Goal: Task Accomplishment & Management: Manage account settings

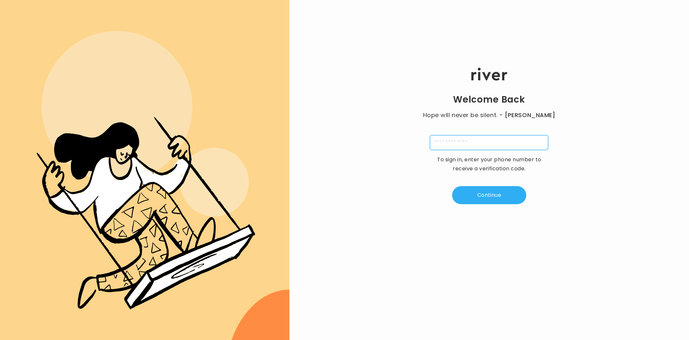
click at [494, 146] on input "tel" at bounding box center [489, 142] width 118 height 15
type input "**********"
click at [490, 192] on button "Continue" at bounding box center [489, 195] width 74 height 18
type input "*"
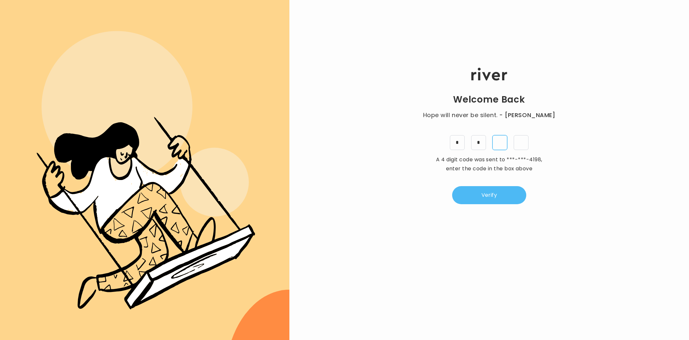
type input "*"
click at [488, 197] on button "Verify" at bounding box center [489, 195] width 74 height 18
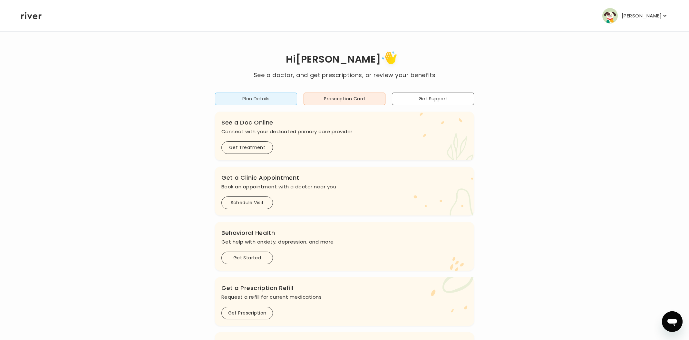
click at [252, 96] on button "Plan Details" at bounding box center [256, 99] width 82 height 13
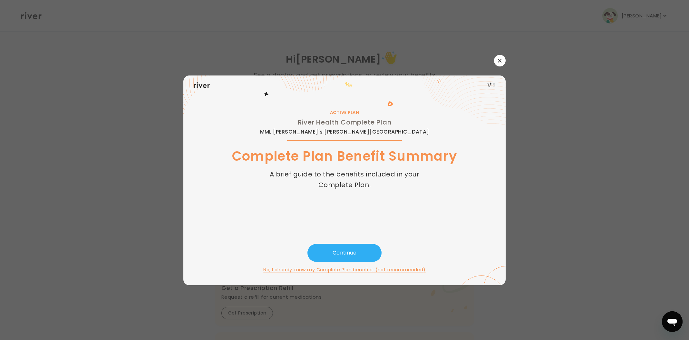
click at [498, 62] on icon "button" at bounding box center [500, 61] width 4 height 4
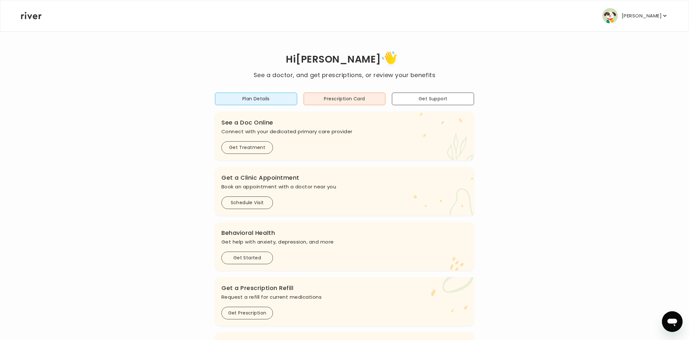
scroll to position [61, 0]
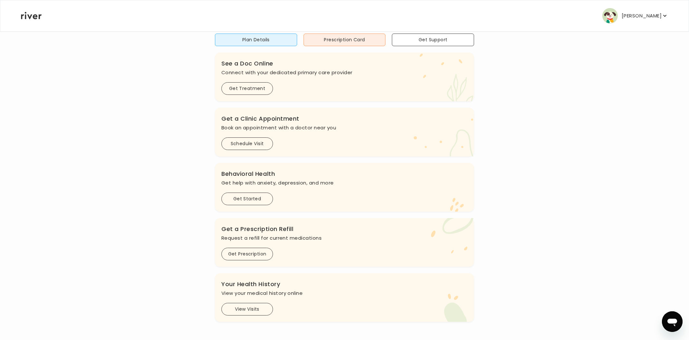
click at [657, 14] on p "[PERSON_NAME]" at bounding box center [642, 15] width 40 height 9
click at [628, 61] on div "Activate Card" at bounding box center [636, 64] width 64 height 15
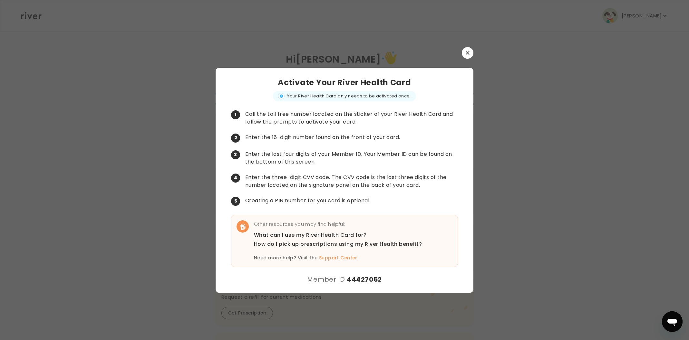
scroll to position [0, 0]
drag, startPoint x: 468, startPoint y: 54, endPoint x: 466, endPoint y: 57, distance: 3.9
click at [468, 54] on icon "button" at bounding box center [468, 53] width 4 height 4
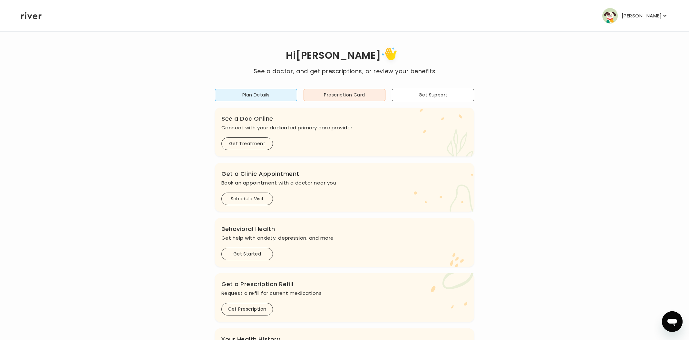
click at [37, 17] on icon at bounding box center [31, 15] width 21 height 7
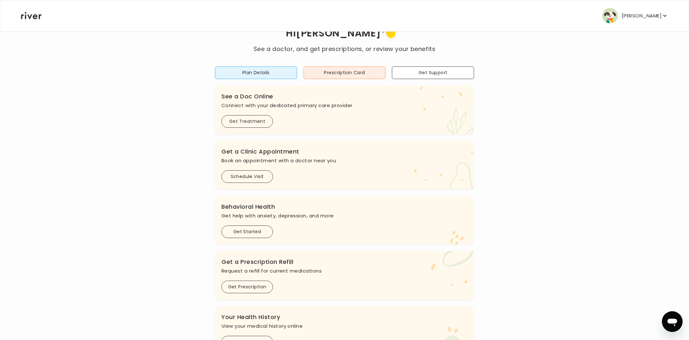
scroll to position [61, 0]
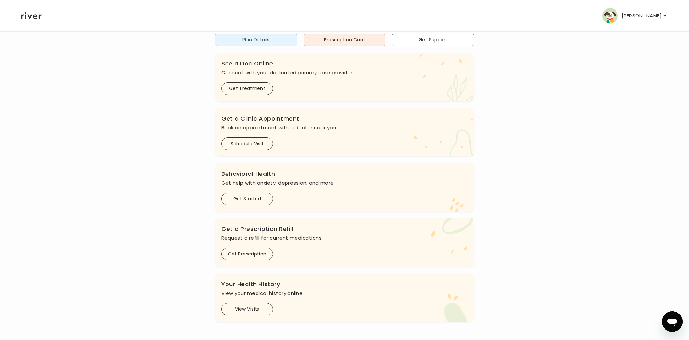
click at [282, 38] on button "Plan Details" at bounding box center [256, 40] width 82 height 13
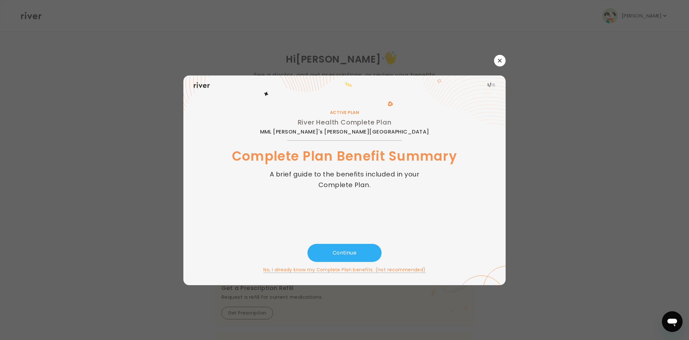
scroll to position [0, 0]
click at [340, 269] on button "No, I already know my Complete Plan benefits. (not recommended)" at bounding box center [344, 270] width 162 height 8
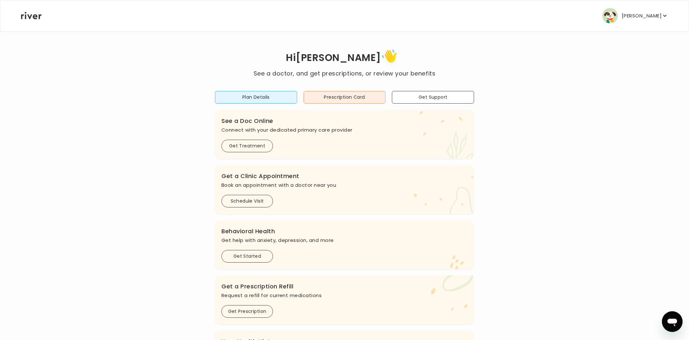
click at [492, 214] on div "Hi [PERSON_NAME] See a doctor, and get prescriptions, or review your benefits P…" at bounding box center [345, 213] width 648 height 332
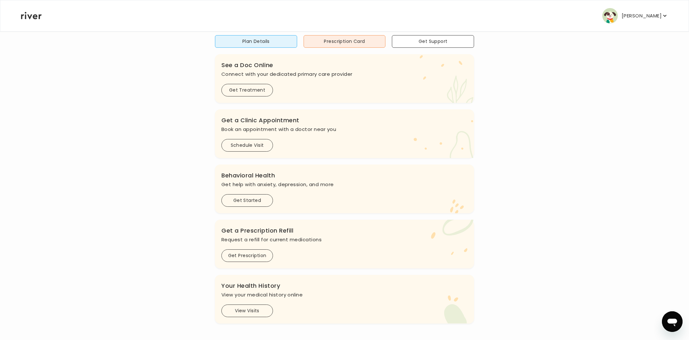
scroll to position [61, 0]
click at [255, 251] on button "Get Prescription" at bounding box center [248, 254] width 52 height 13
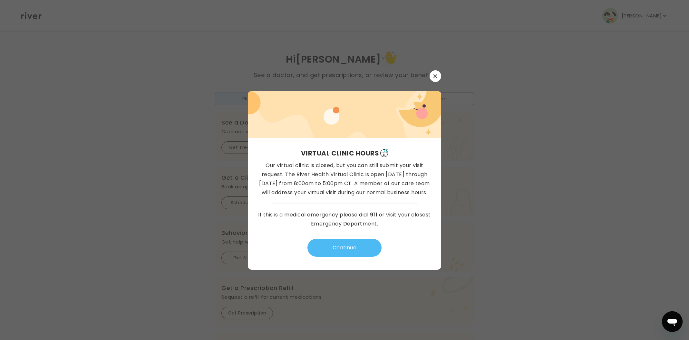
click at [345, 245] on button "Continue" at bounding box center [345, 248] width 74 height 18
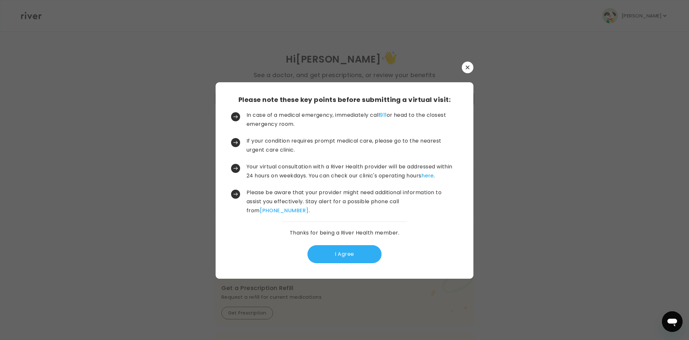
click at [469, 66] on icon "button" at bounding box center [468, 67] width 4 height 4
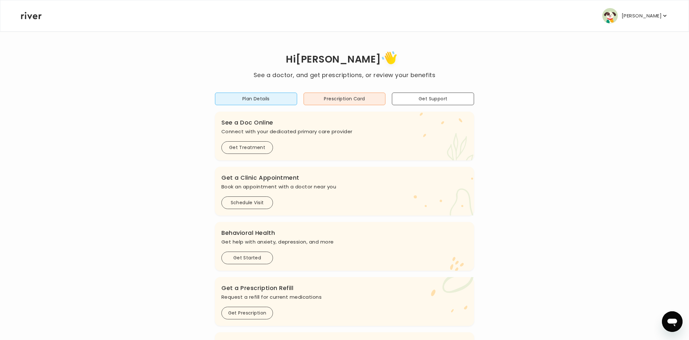
click at [640, 15] on p "[PERSON_NAME]" at bounding box center [642, 15] width 40 height 9
click at [640, 49] on div "Add Family" at bounding box center [636, 49] width 64 height 15
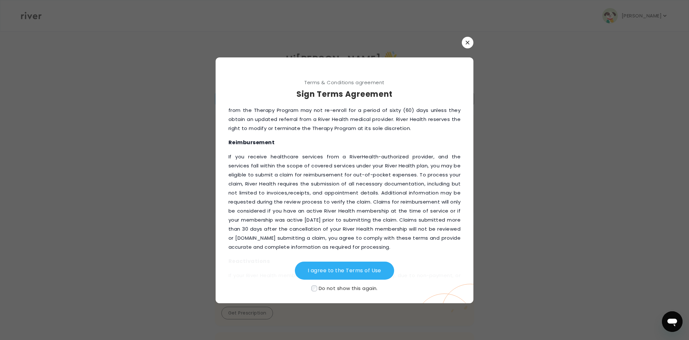
scroll to position [822, 0]
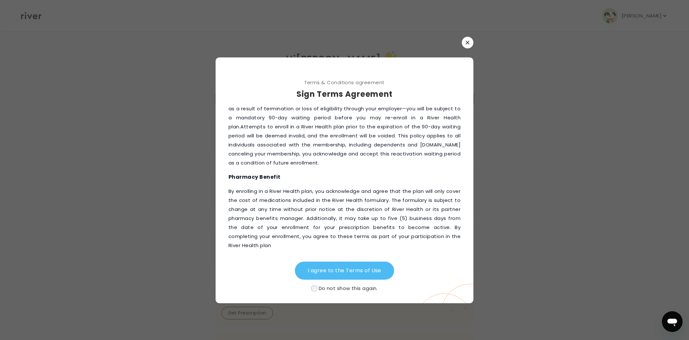
click at [362, 272] on button "I agree to the Terms of Use" at bounding box center [344, 270] width 99 height 18
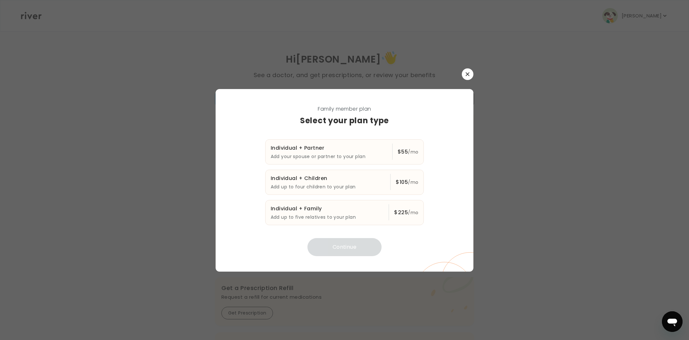
click at [468, 74] on icon "button" at bounding box center [468, 74] width 4 height 4
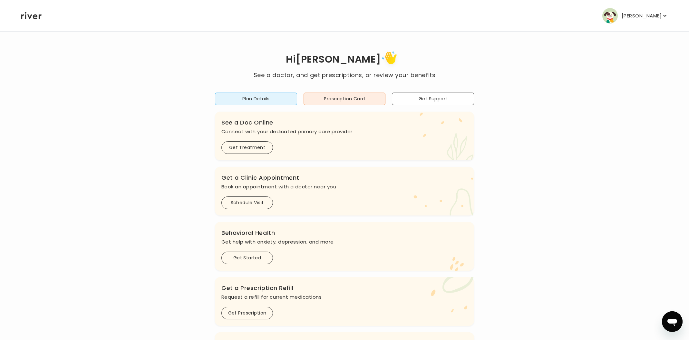
click at [31, 17] on icon at bounding box center [31, 15] width 21 height 7
